Goal: Contribute content: Add original content to the website for others to see

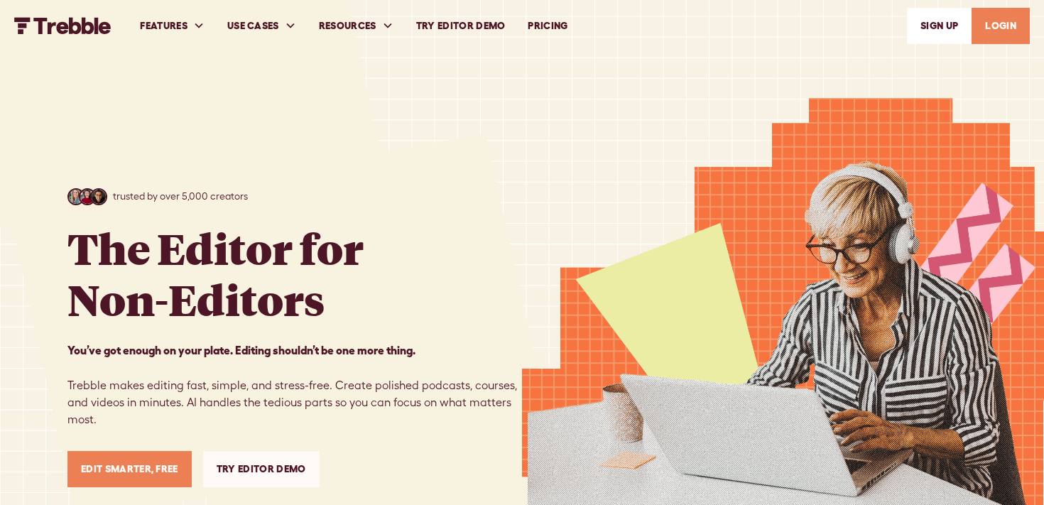
click at [995, 26] on link "LOGIN" at bounding box center [1000, 26] width 58 height 36
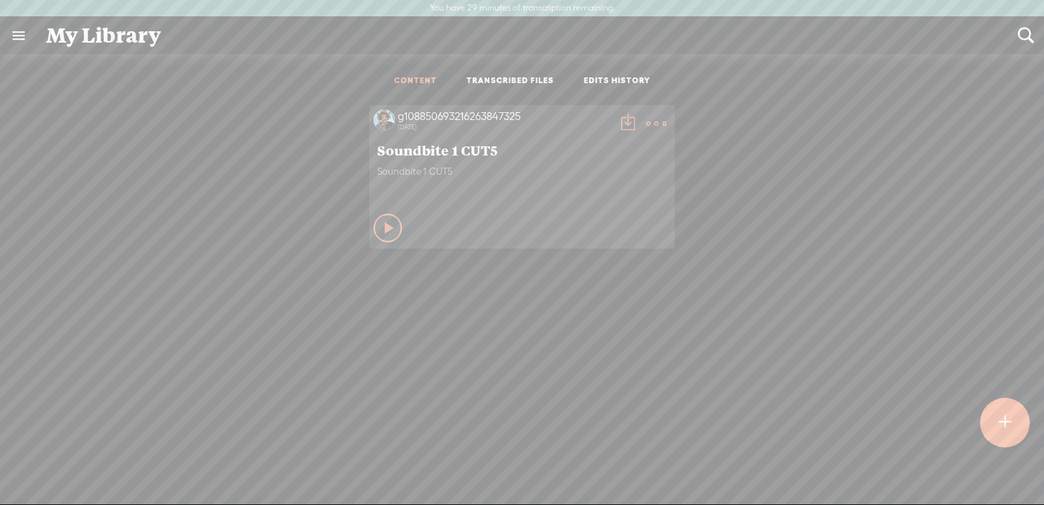
click at [460, 155] on span "Soundbite 1 CUT5" at bounding box center [522, 149] width 290 height 17
click at [650, 123] on t at bounding box center [656, 124] width 20 height 20
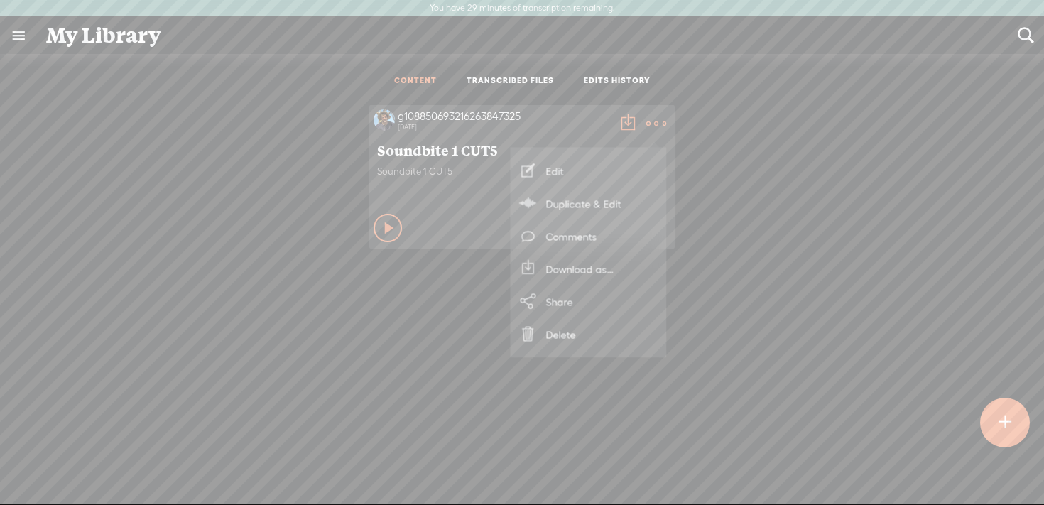
click at [595, 167] on link "Edit" at bounding box center [589, 171] width 142 height 33
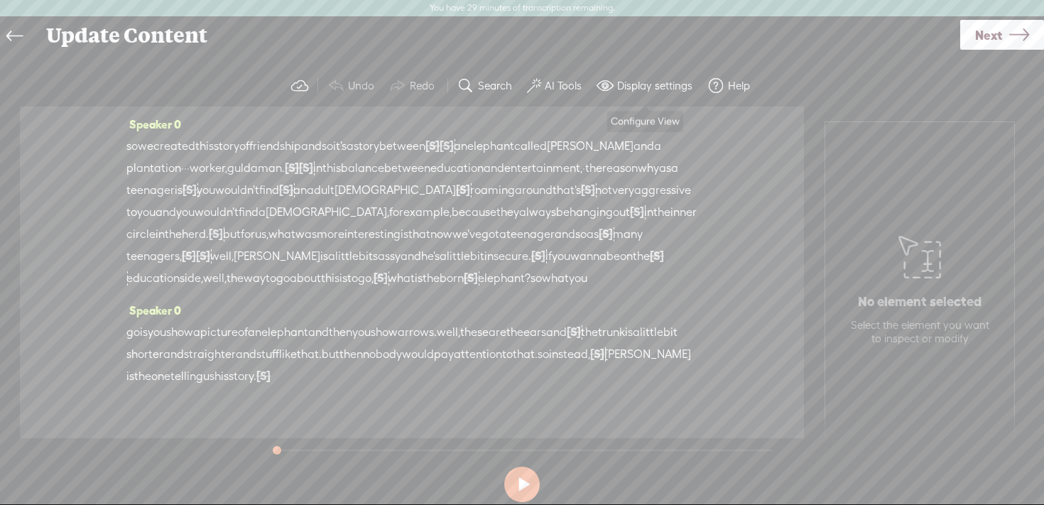
click at [660, 80] on label "Display settings" at bounding box center [654, 86] width 75 height 14
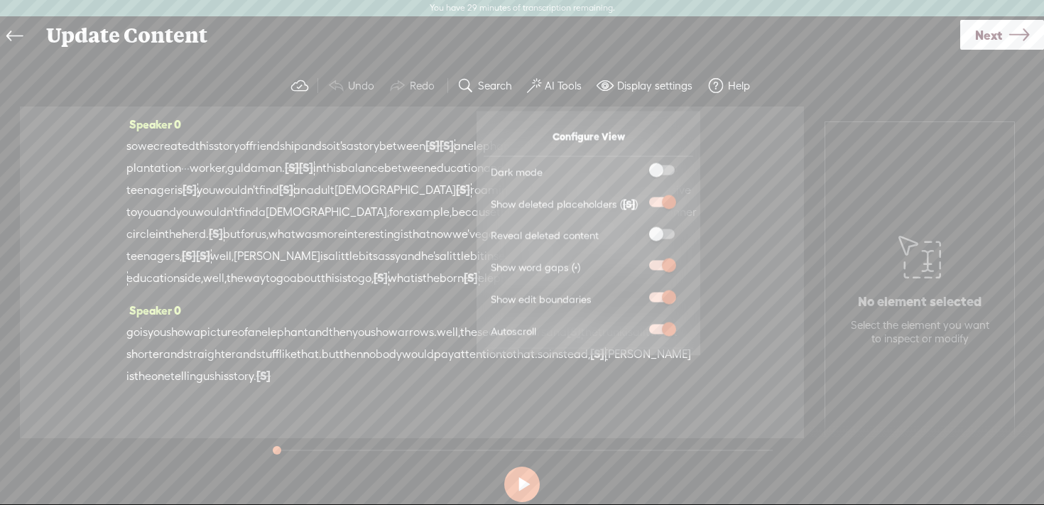
click at [668, 198] on span at bounding box center [662, 202] width 26 height 10
click at [638, 197] on input "checkbox" at bounding box center [638, 197] width 0 height 0
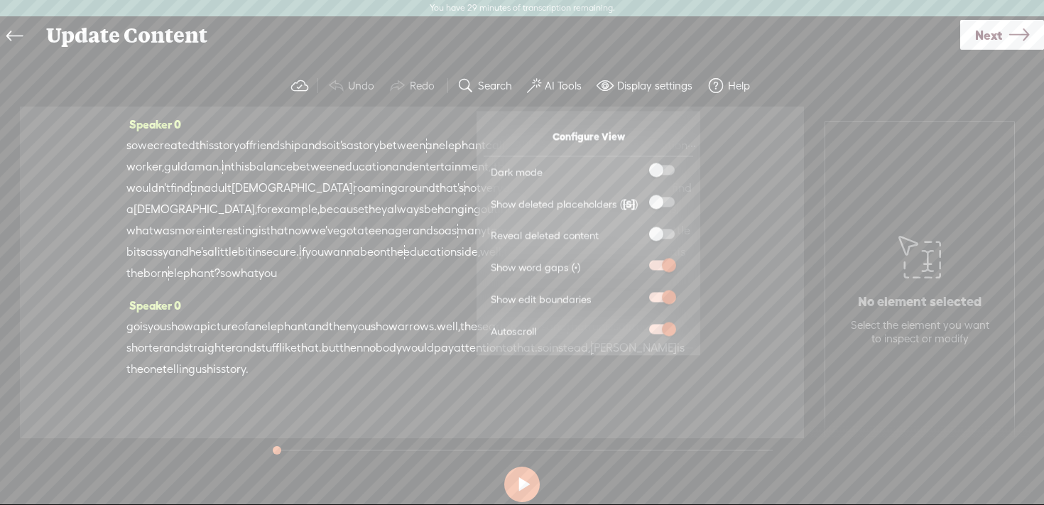
click at [667, 266] on span at bounding box center [662, 266] width 26 height 10
click at [638, 261] on input "checkbox" at bounding box center [638, 261] width 0 height 0
click at [667, 266] on span at bounding box center [662, 266] width 26 height 10
click at [638, 261] on input "checkbox" at bounding box center [638, 261] width 0 height 0
click at [667, 266] on span at bounding box center [662, 266] width 26 height 10
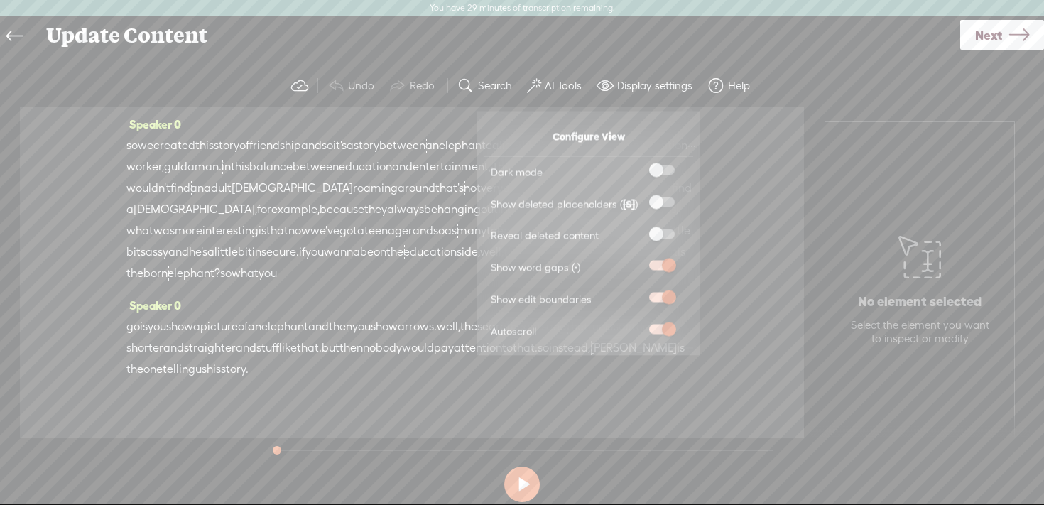
click at [638, 261] on input "checkbox" at bounding box center [638, 261] width 0 height 0
click at [659, 296] on span at bounding box center [662, 298] width 26 height 10
click at [638, 293] on input "checkbox" at bounding box center [638, 293] width 0 height 0
click at [284, 295] on div "Speaker 0 go is you show a picture of an elephant and then you show arrows. wel…" at bounding box center [411, 343] width 571 height 96
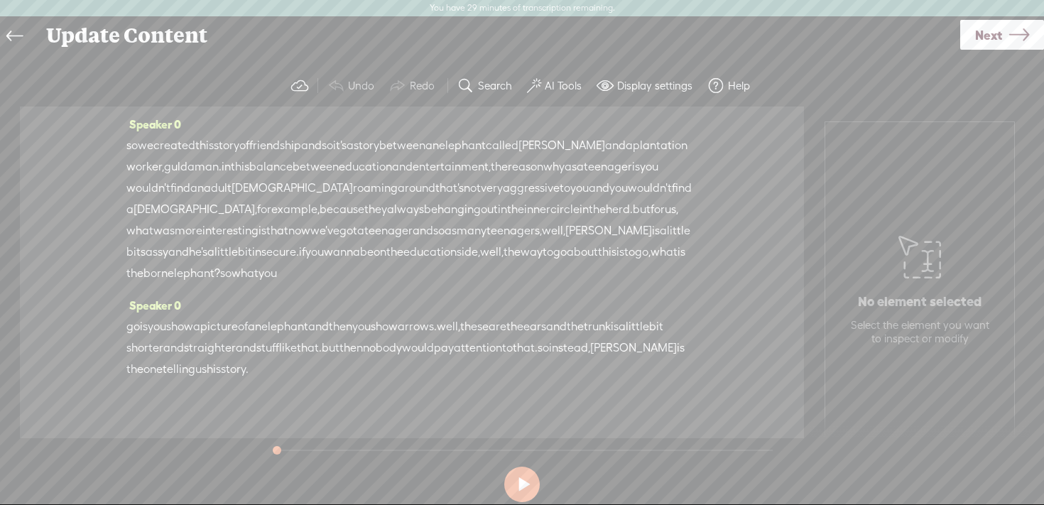
drag, startPoint x: 479, startPoint y: 377, endPoint x: 323, endPoint y: 241, distance: 206.3
click at [323, 241] on div "Speaker 0 so we created this story of friendship and so it's a story between [S…" at bounding box center [412, 272] width 784 height 332
click at [130, 137] on span "so" at bounding box center [131, 145] width 11 height 21
